Goal: Navigation & Orientation: Find specific page/section

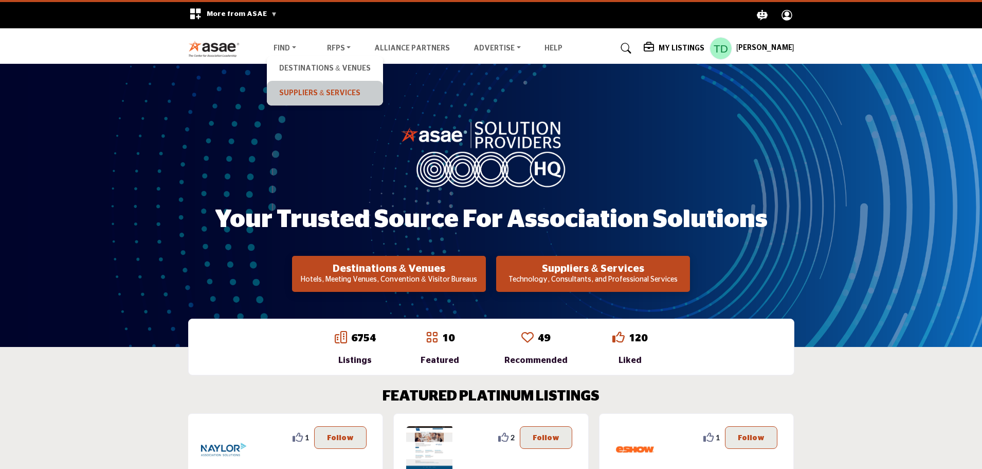
click at [294, 93] on link "Suppliers & Services" at bounding box center [324, 93] width 105 height 14
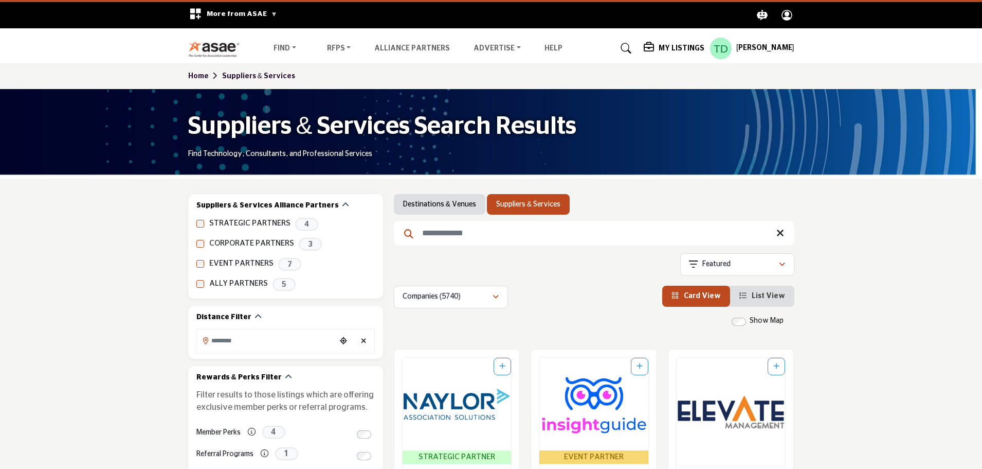
click at [211, 52] on img at bounding box center [216, 48] width 57 height 17
